Goal: Navigation & Orientation: Understand site structure

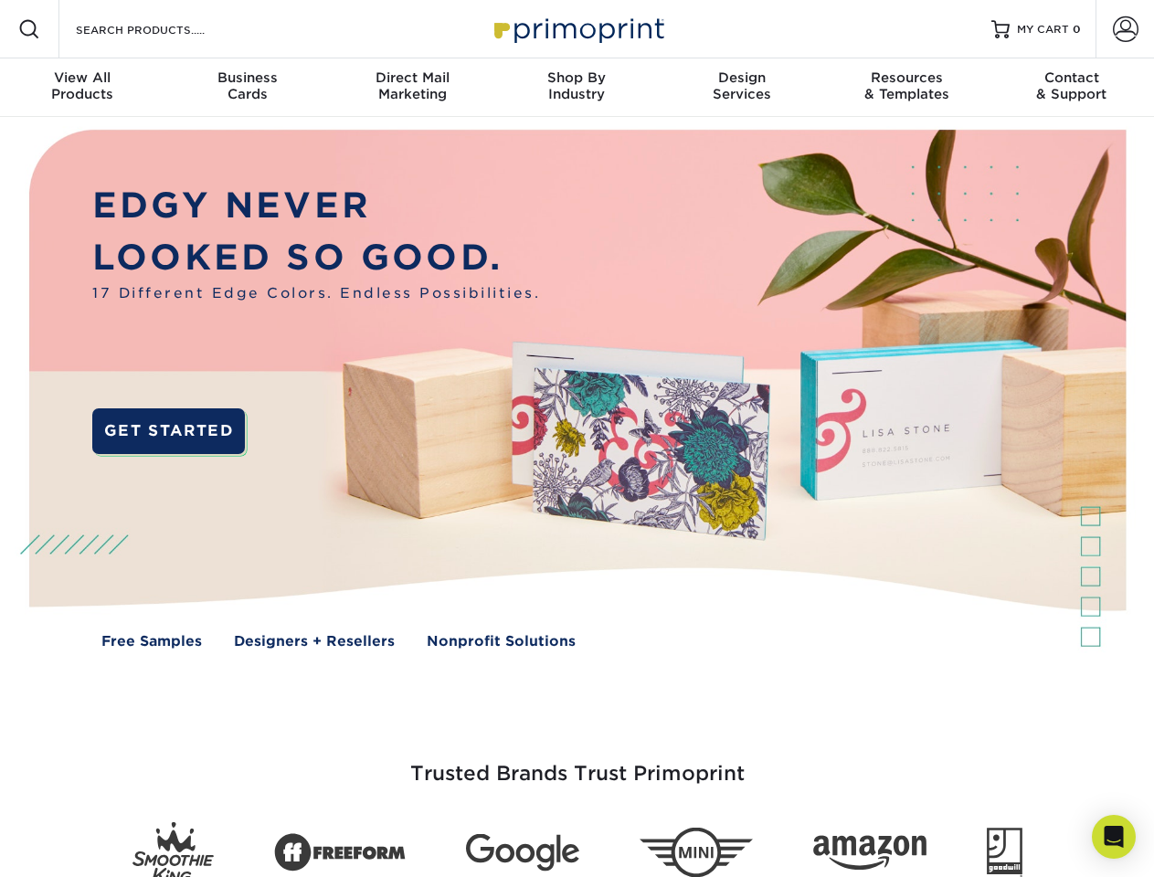
click at [576, 439] on img at bounding box center [576, 402] width 1142 height 571
click at [29, 29] on span at bounding box center [29, 29] width 22 height 22
click at [1125, 29] on span at bounding box center [1126, 29] width 26 height 26
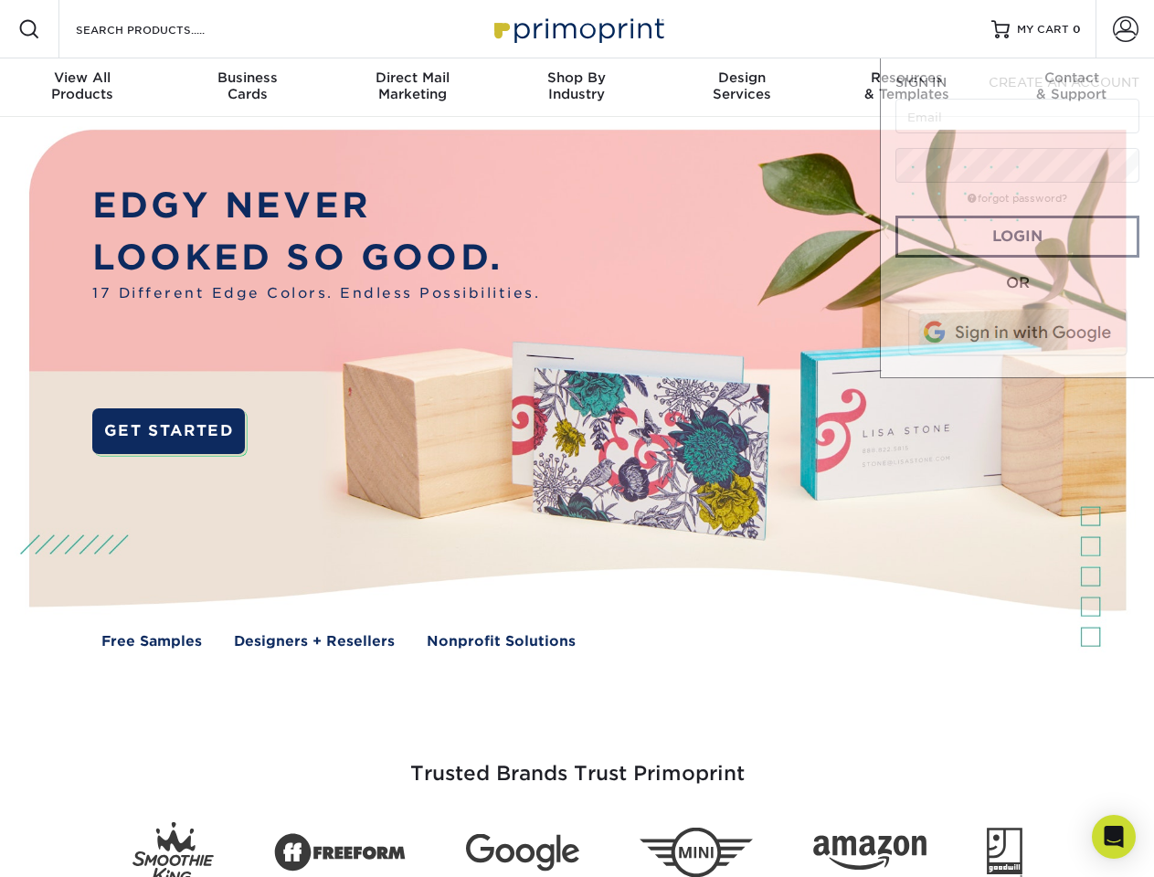
click at [82, 88] on div "View All Products" at bounding box center [82, 85] width 164 height 33
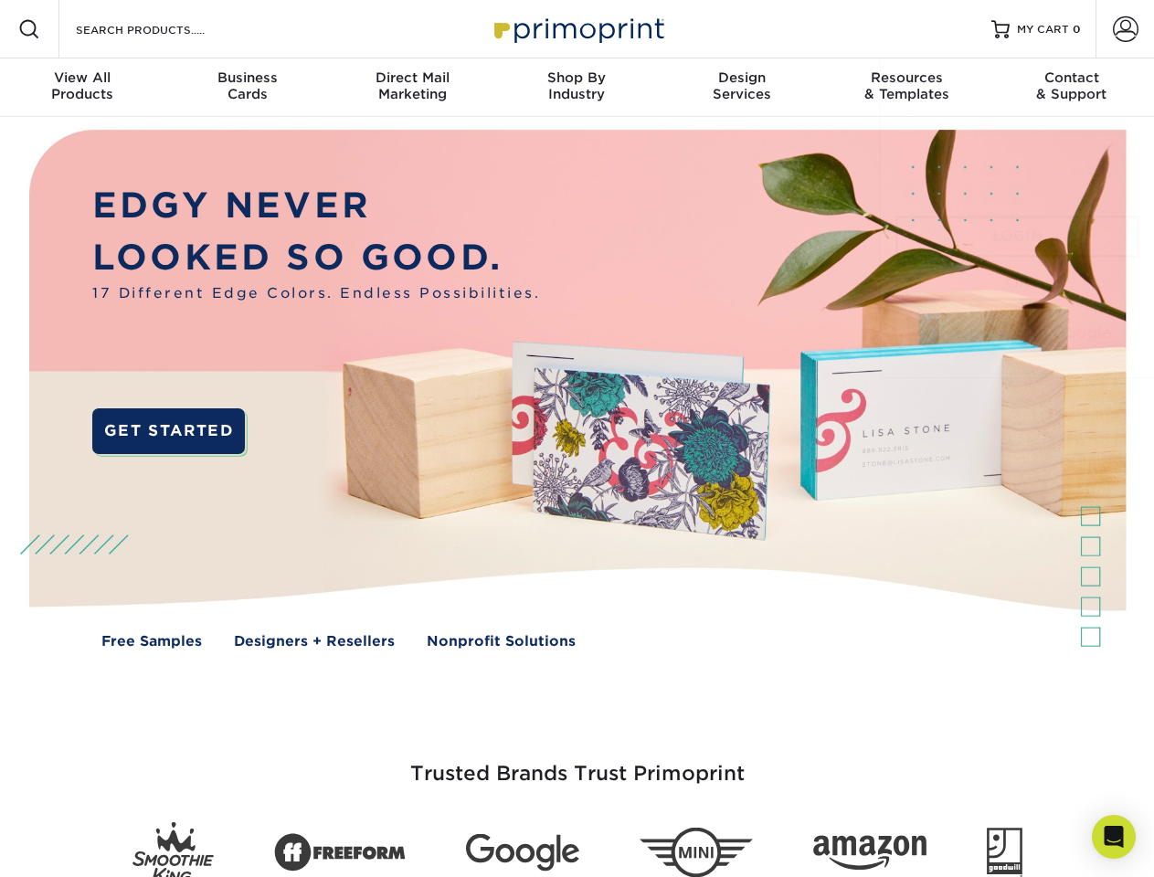
click at [247, 88] on div "Business Cards" at bounding box center [246, 85] width 164 height 33
click at [412, 88] on div "Direct Mail Marketing" at bounding box center [412, 85] width 164 height 33
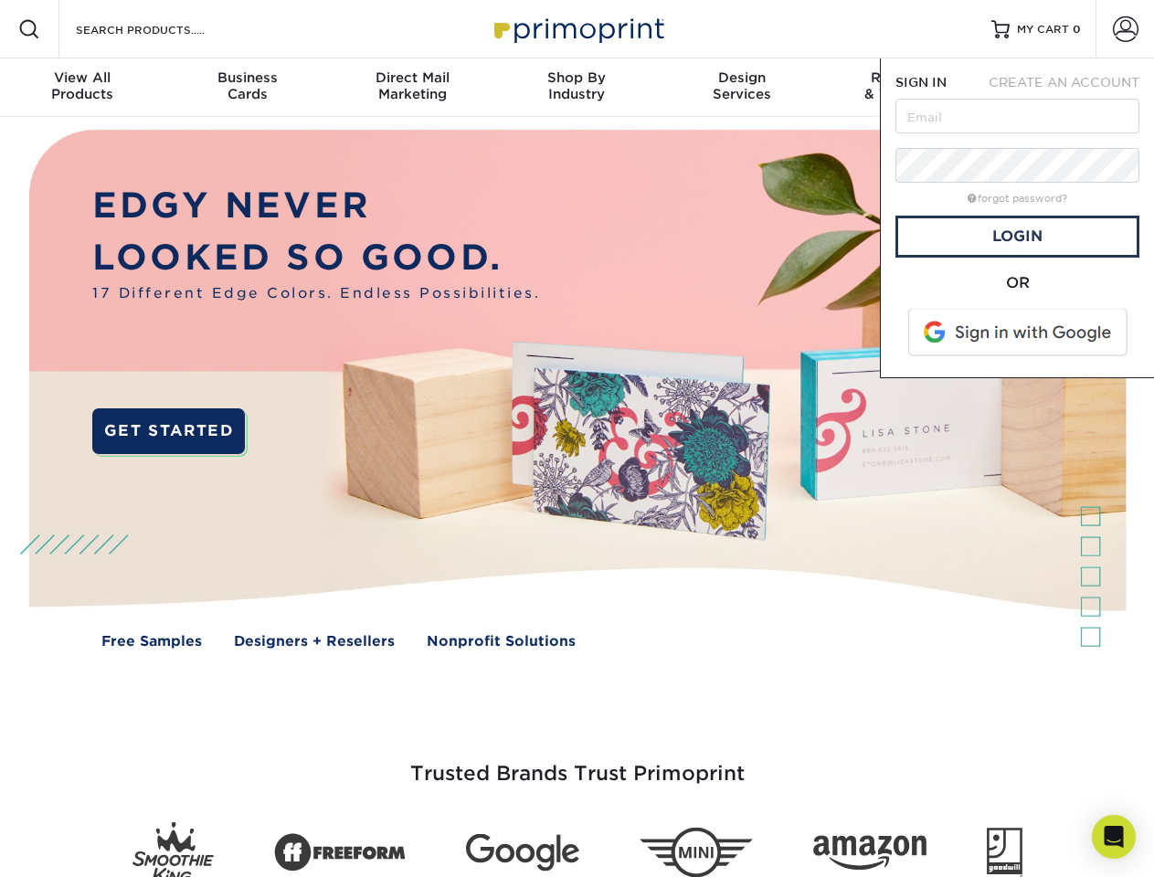
click at [576, 88] on div "Shop By Industry" at bounding box center [576, 85] width 164 height 33
click at [742, 88] on div "Design Services" at bounding box center [742, 85] width 164 height 33
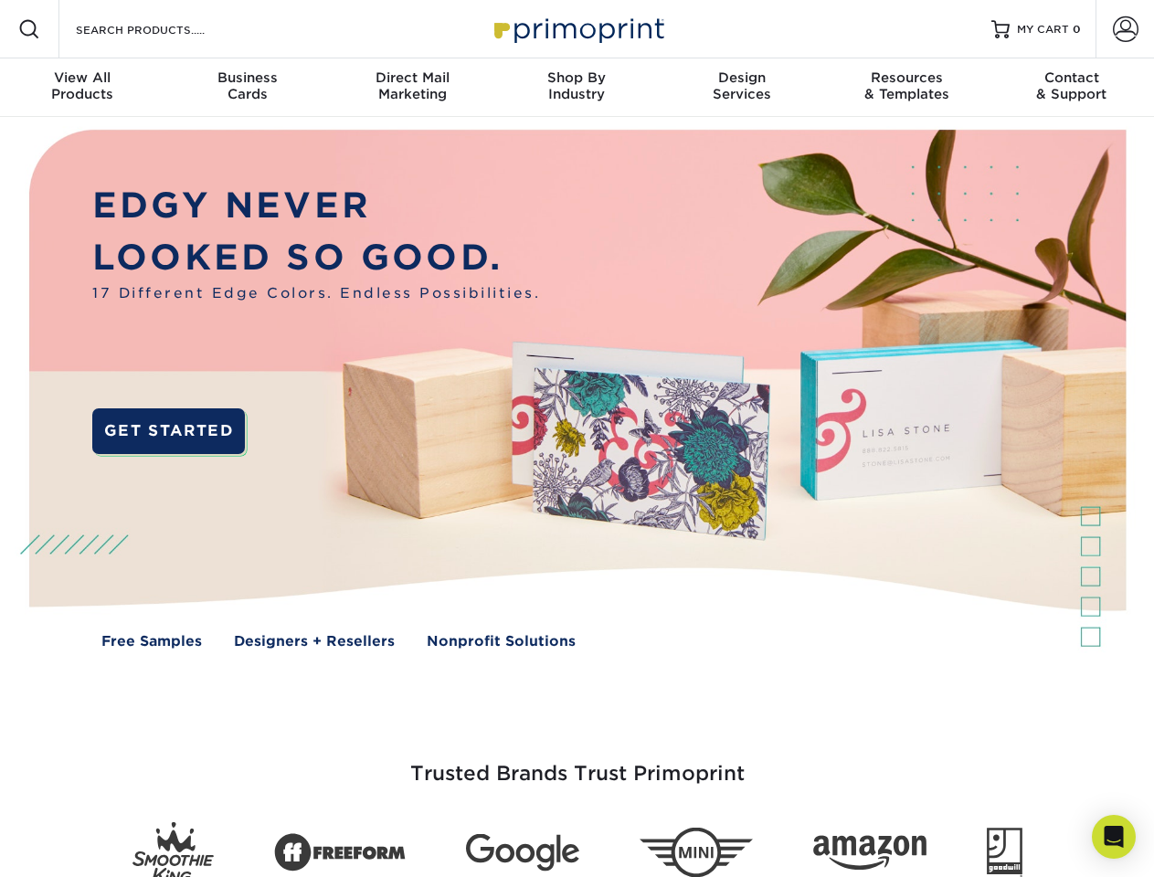
click at [906, 88] on nav "Resources Menu Search Products Account SIGN IN CREATE AN ACCOUNT forgot passwor…" at bounding box center [577, 58] width 1154 height 117
click at [1072, 88] on div "Contact & Support" at bounding box center [1071, 85] width 164 height 33
